Goal: Task Accomplishment & Management: Manage account settings

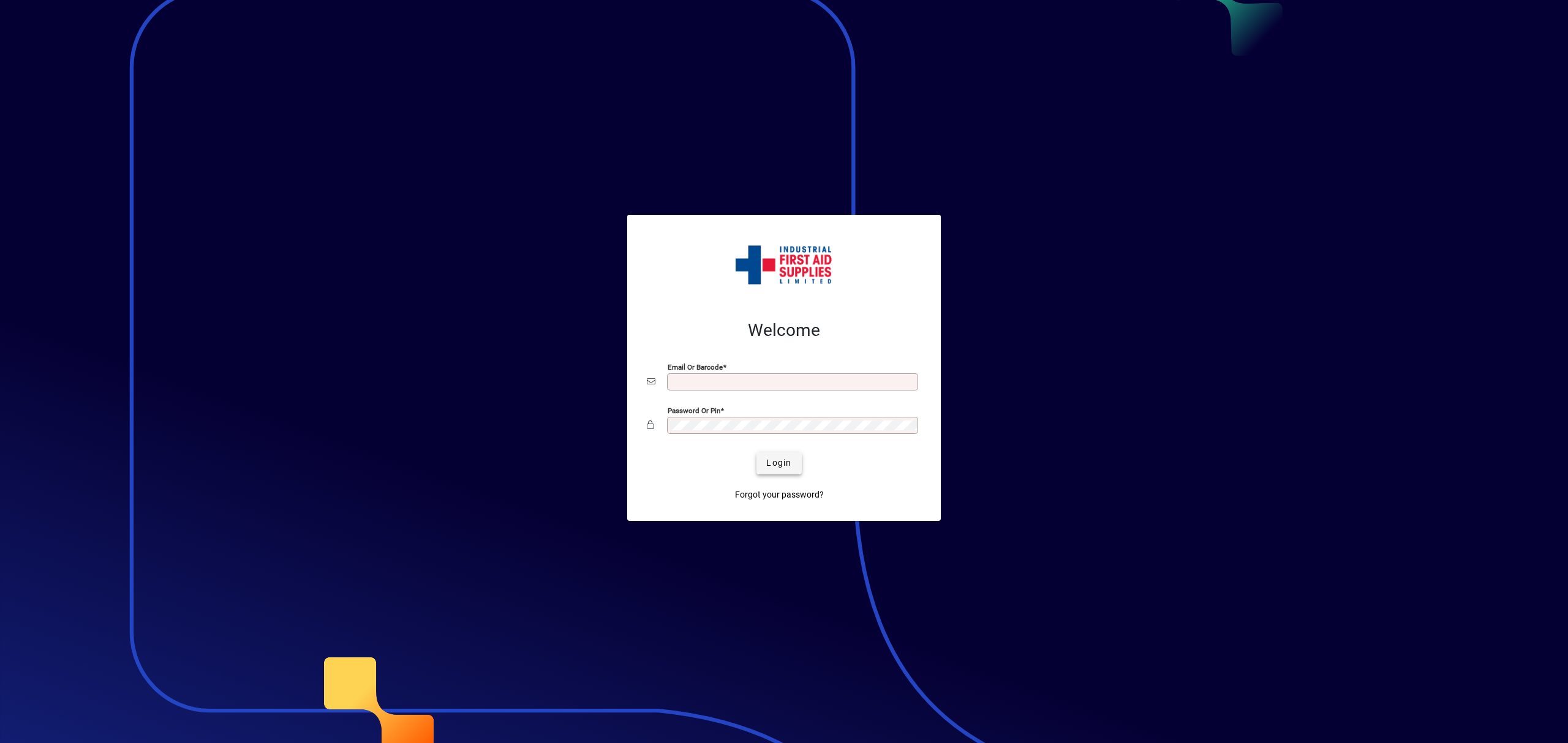
type input "**********"
click at [783, 461] on span "Login" at bounding box center [778, 462] width 25 height 13
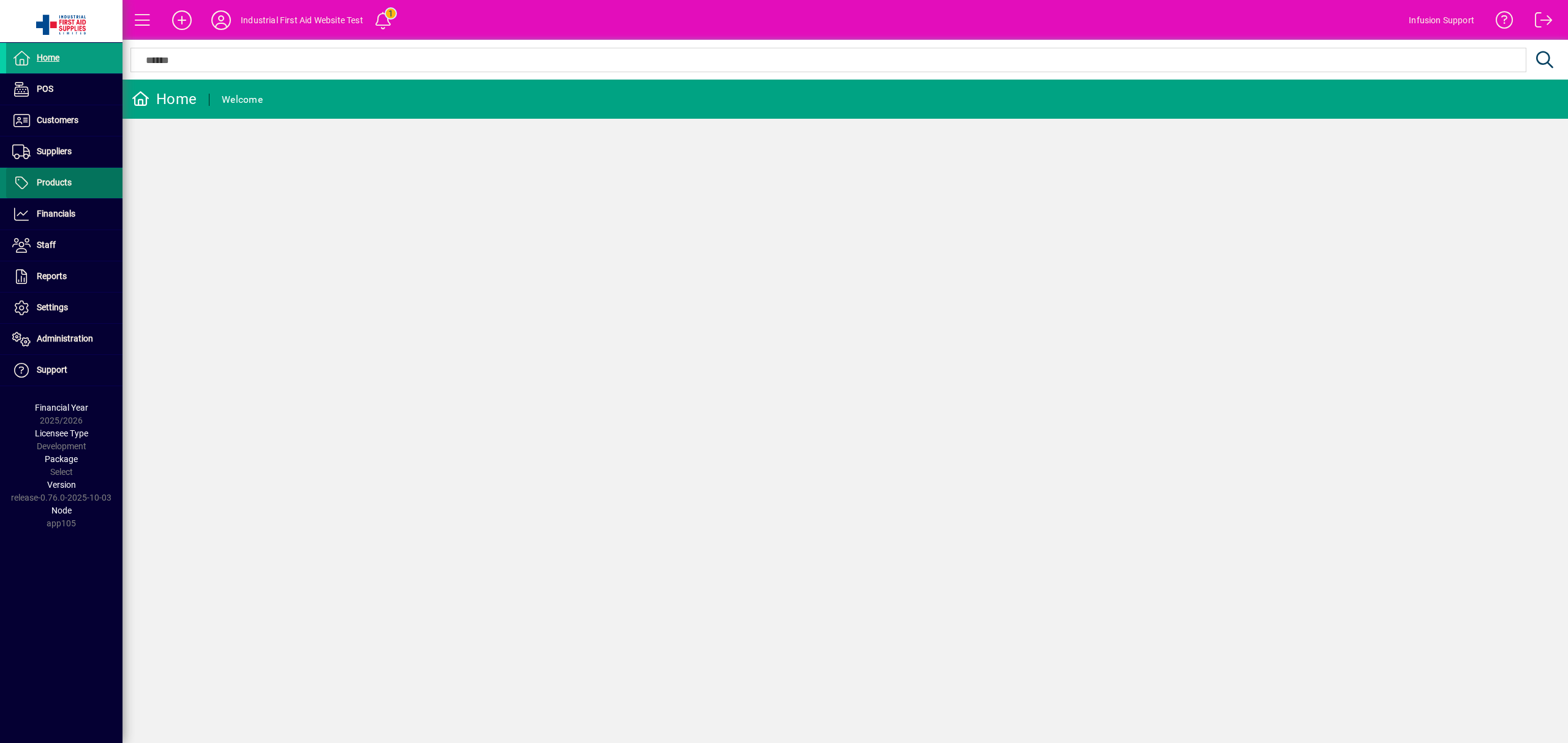
click at [80, 180] on span at bounding box center [64, 184] width 116 height 30
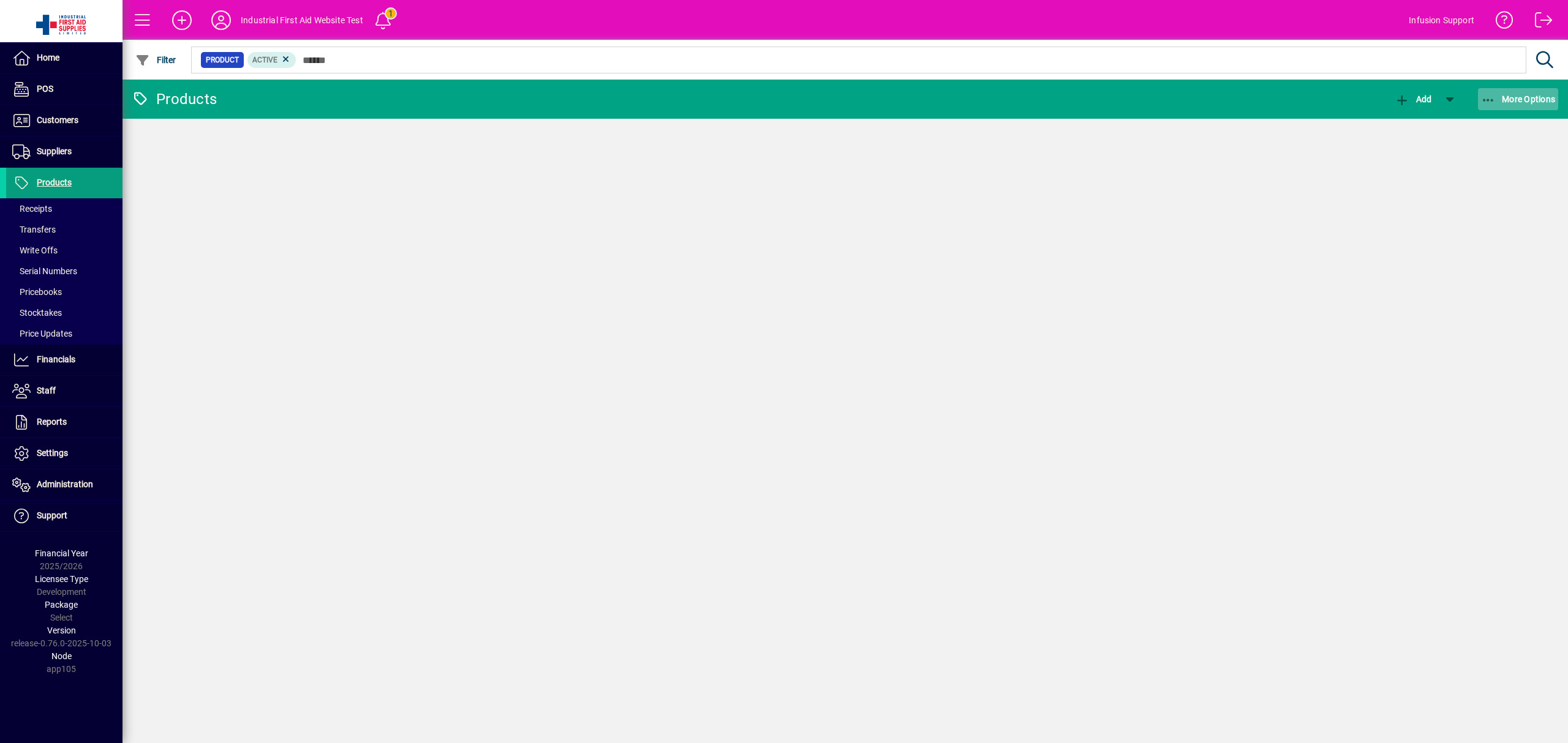
click at [1500, 99] on span "More Options" at bounding box center [1518, 99] width 74 height 10
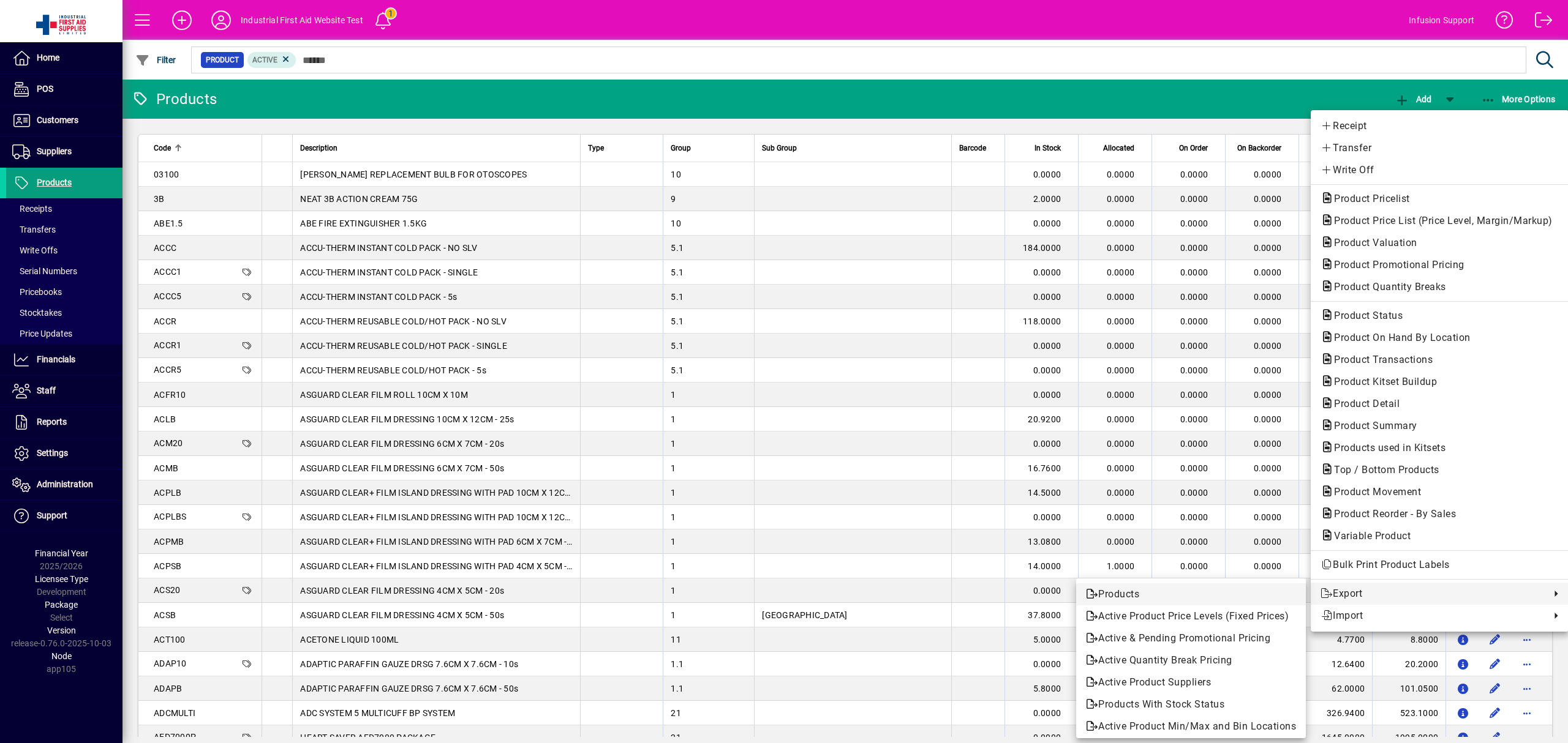
click at [1085, 591] on span "Products" at bounding box center [1190, 594] width 210 height 15
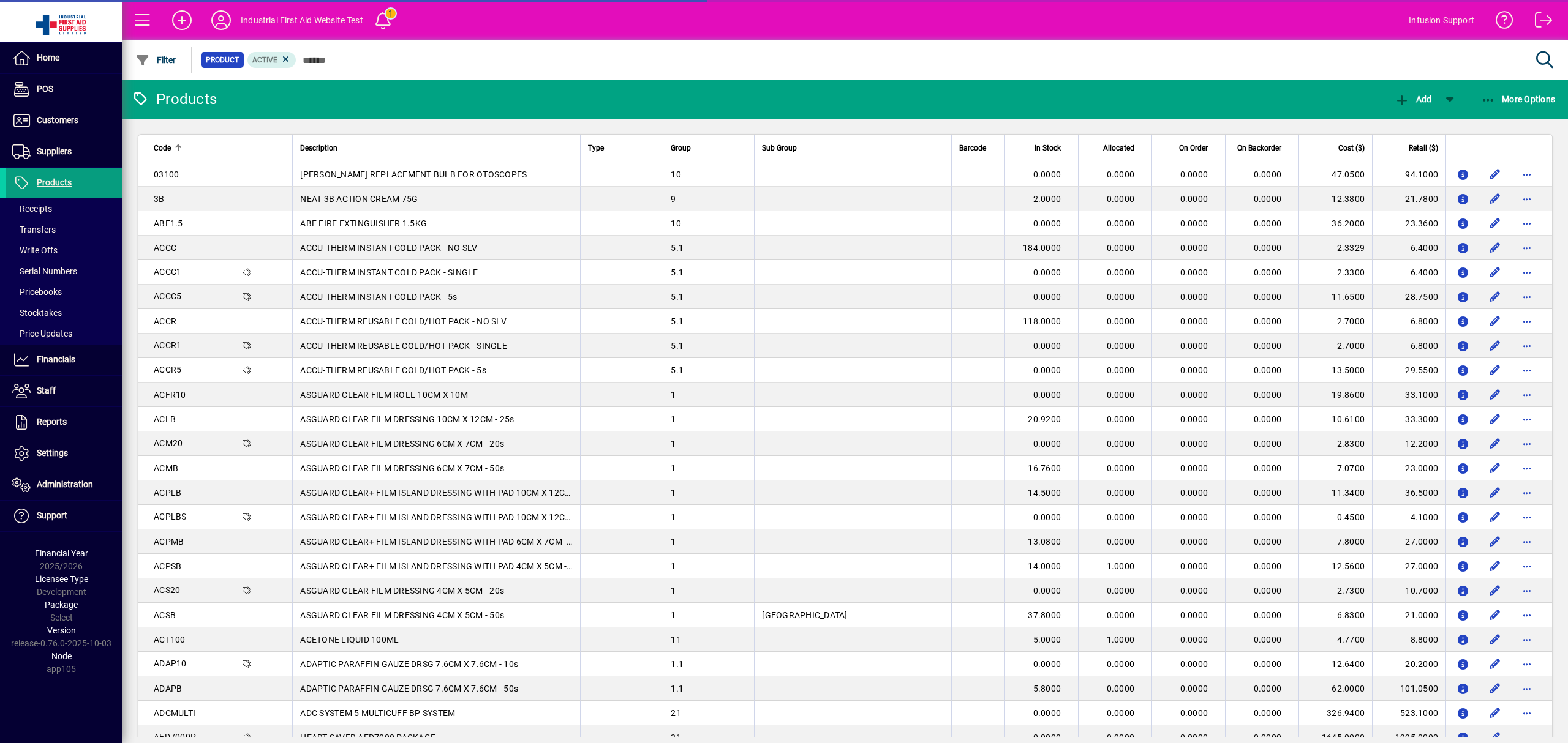
click at [495, 25] on mat-toolbar-row "Industrial First Aid Website Test 1 Infusion Support" at bounding box center [845, 20] width 1445 height 40
click at [483, 17] on mat-toolbar-row "Industrial First Aid Website Test 1 Infusion Support" at bounding box center [845, 20] width 1445 height 40
click at [225, 16] on icon at bounding box center [221, 20] width 25 height 19
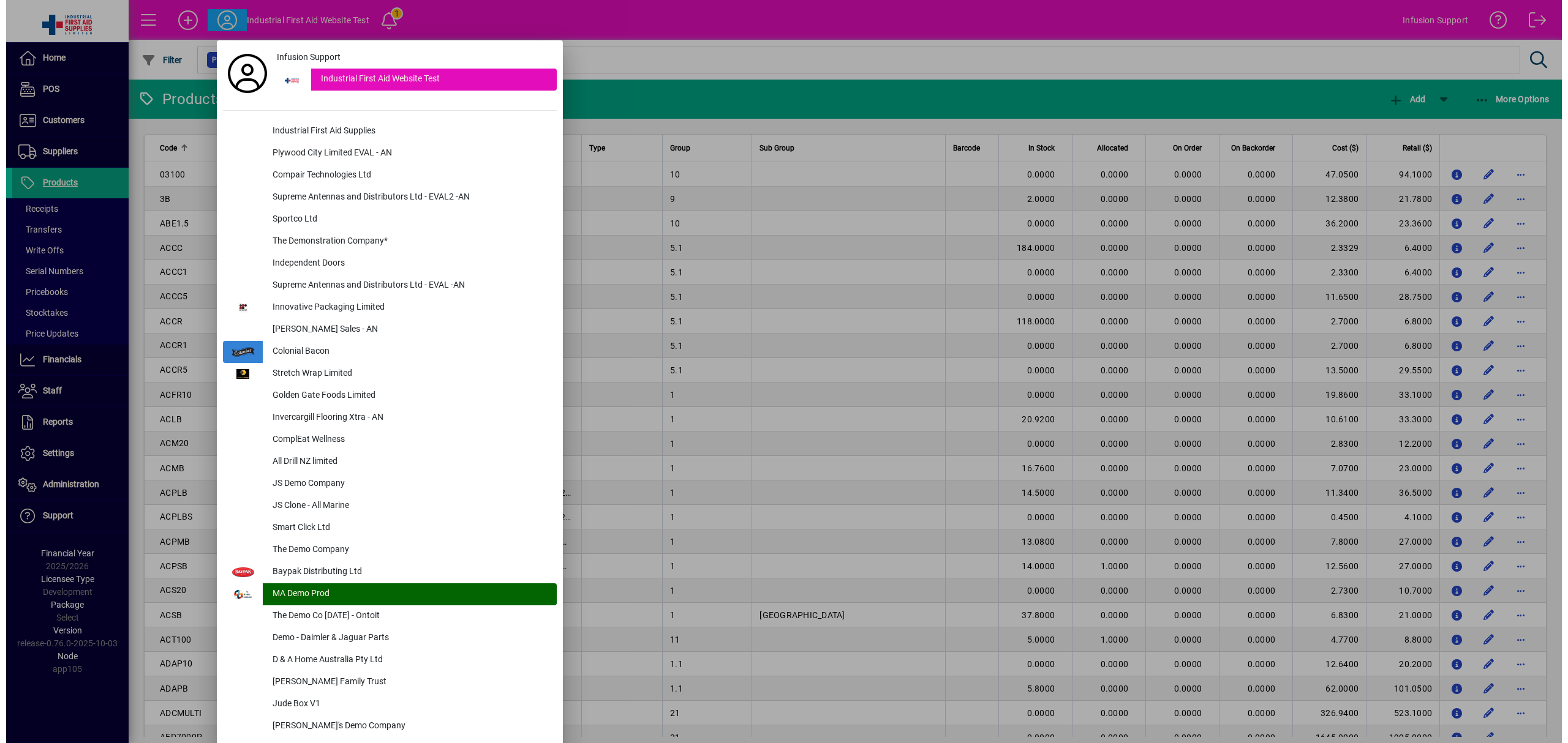
scroll to position [1739, 0]
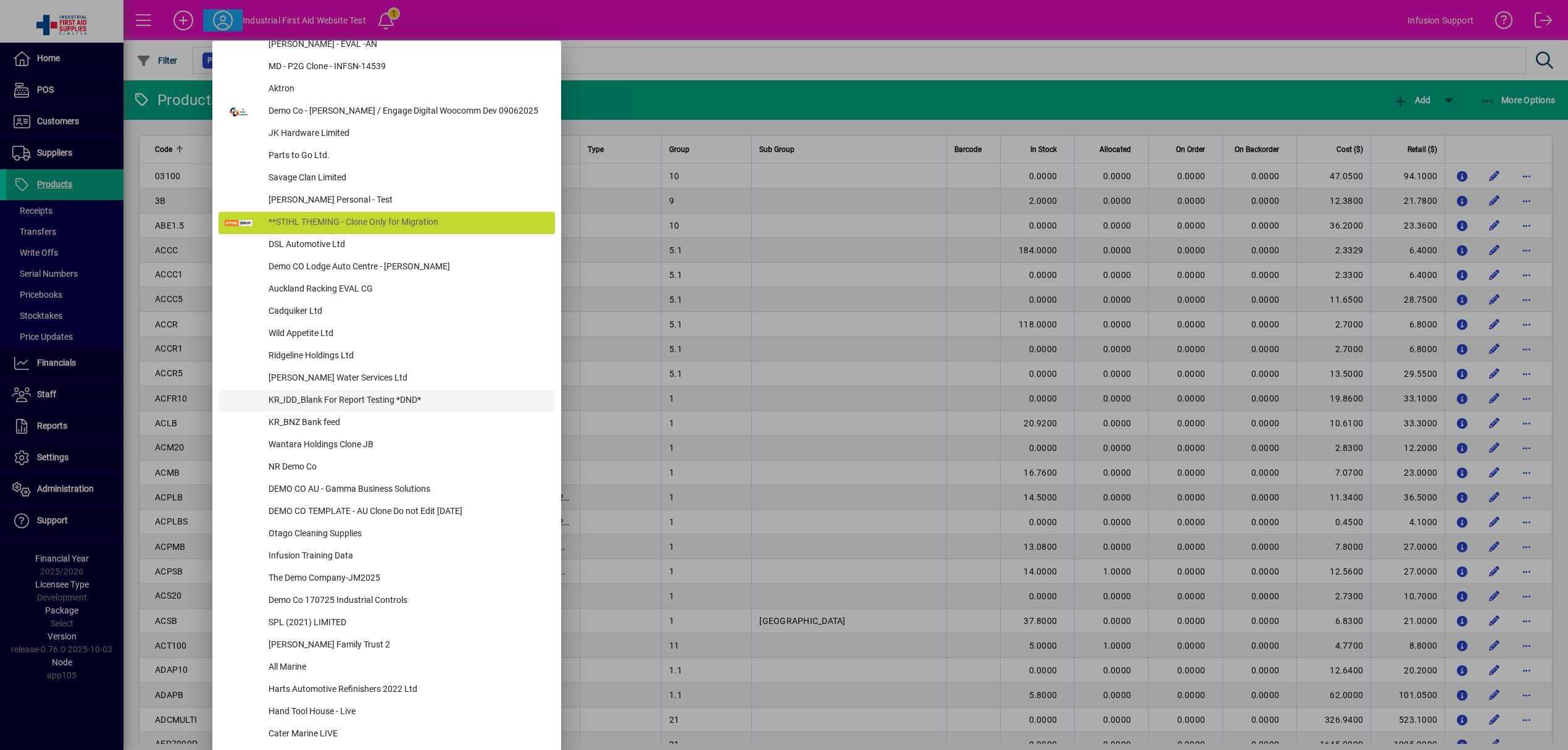
click at [379, 391] on div "KR_IDD_Blank For Report Testing *DND*" at bounding box center [406, 401] width 296 height 22
